Goal: Check status: Check status

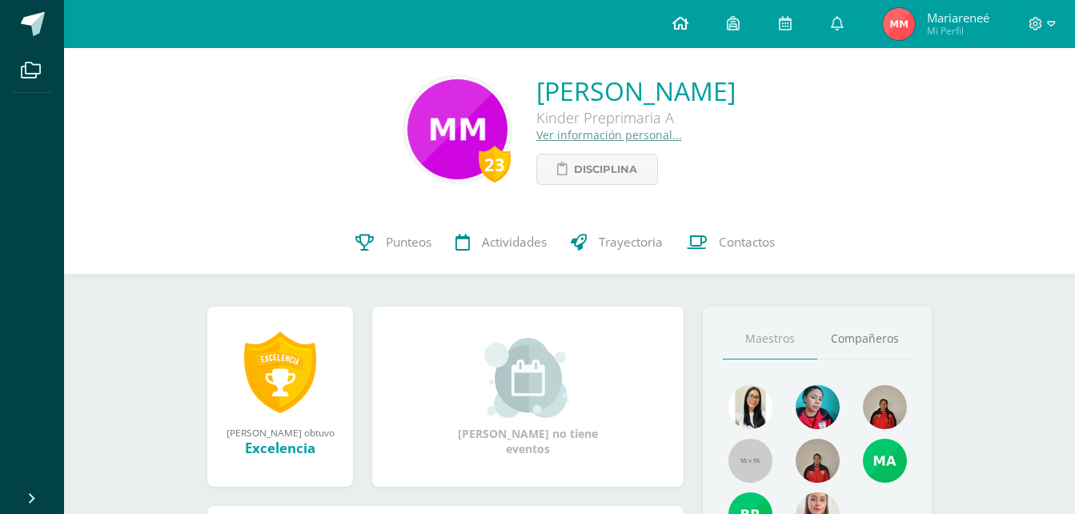
click at [683, 24] on icon at bounding box center [681, 23] width 16 height 14
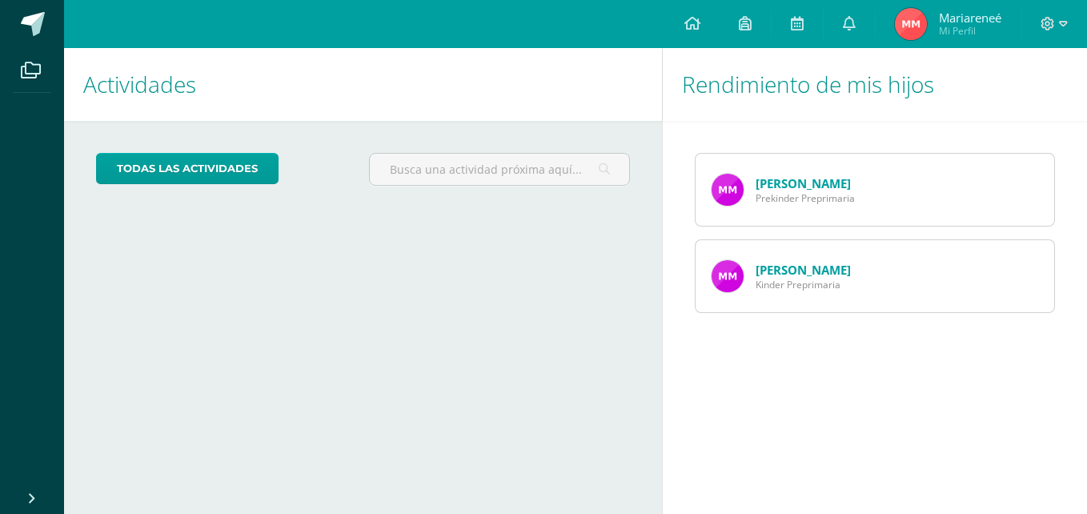
click at [752, 181] on div "María Morales Prekinder Preprimaria" at bounding box center [783, 190] width 175 height 72
click at [741, 188] on img at bounding box center [728, 190] width 32 height 32
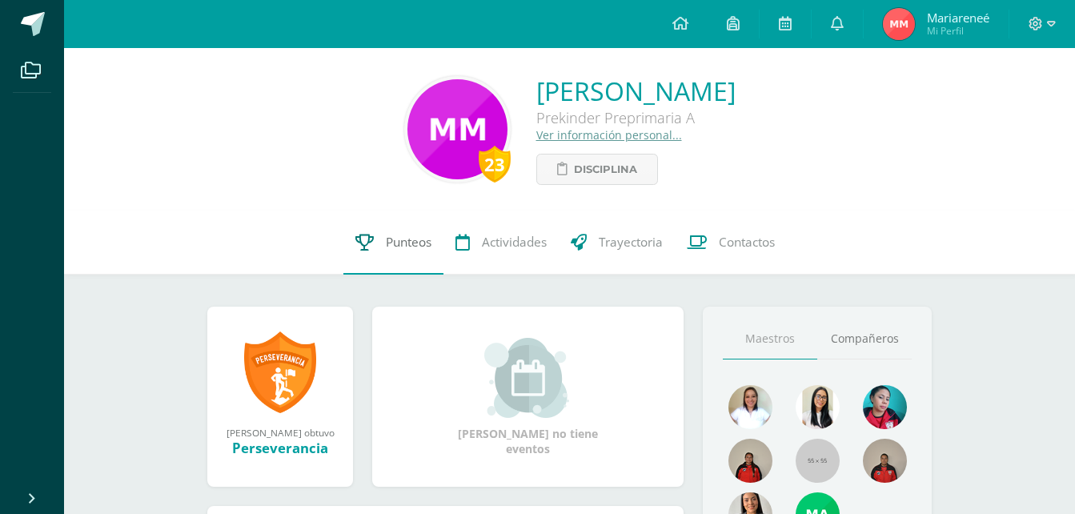
click at [395, 242] on span "Punteos" at bounding box center [409, 242] width 46 height 17
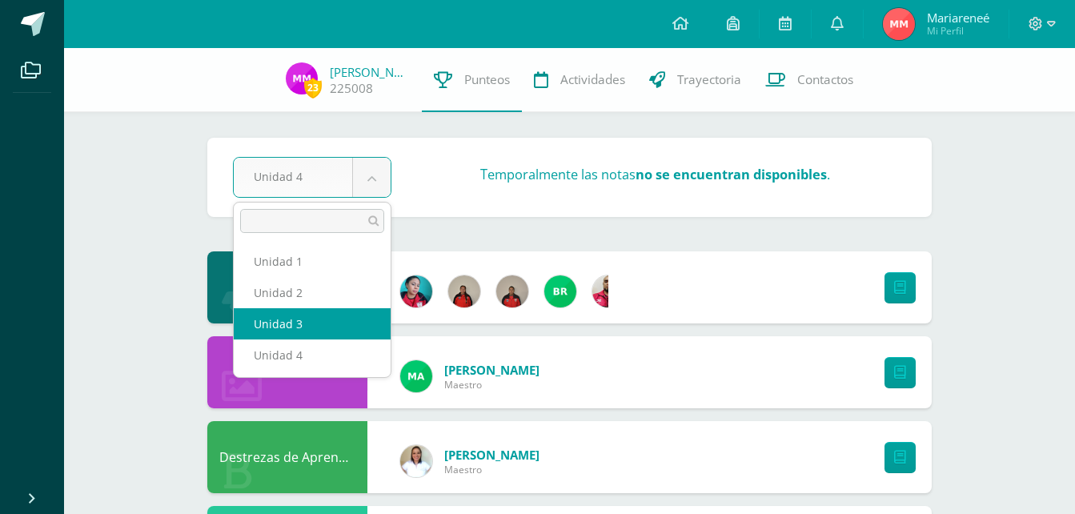
select select "Unidad 3"
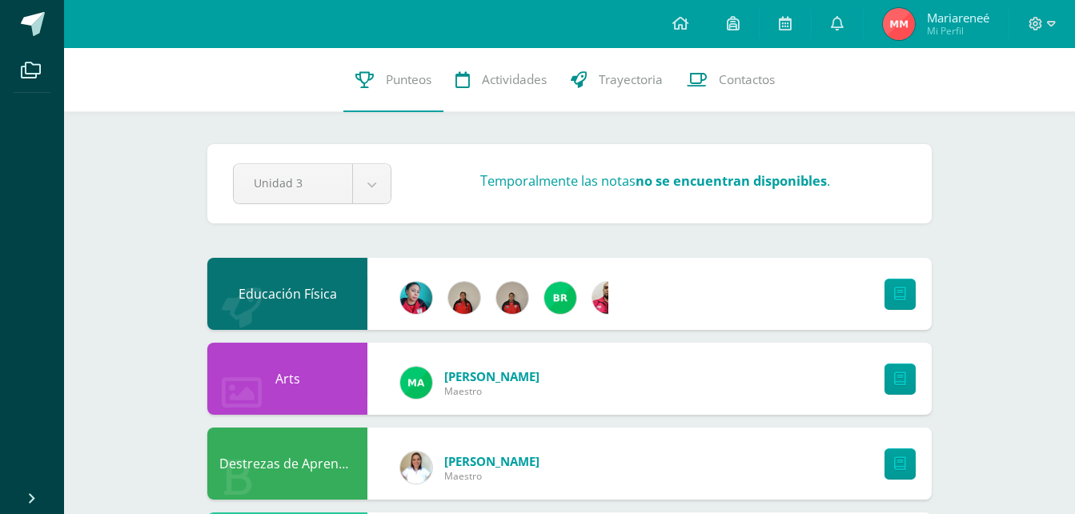
drag, startPoint x: 997, startPoint y: 204, endPoint x: 994, endPoint y: 221, distance: 17.1
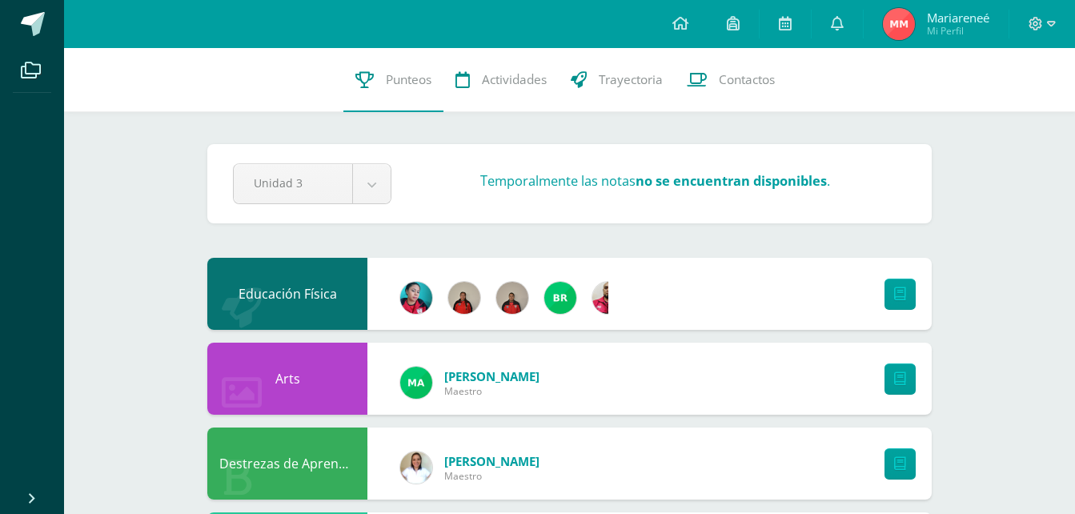
drag, startPoint x: 991, startPoint y: 199, endPoint x: 976, endPoint y: 221, distance: 27.1
